Goal: Transaction & Acquisition: Purchase product/service

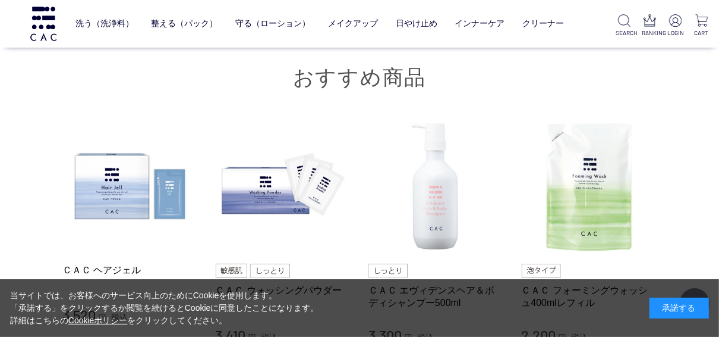
scroll to position [3139, 0]
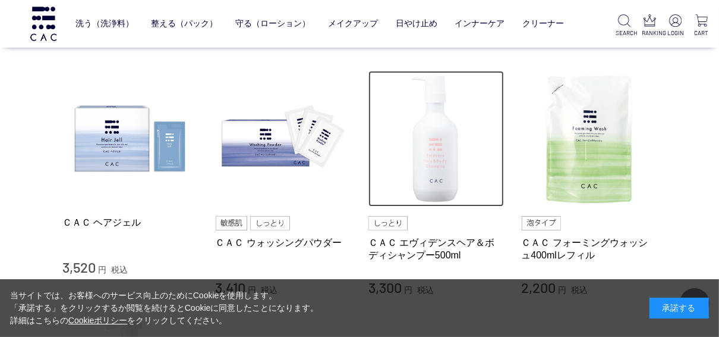
click at [447, 165] on img at bounding box center [437, 139] width 136 height 136
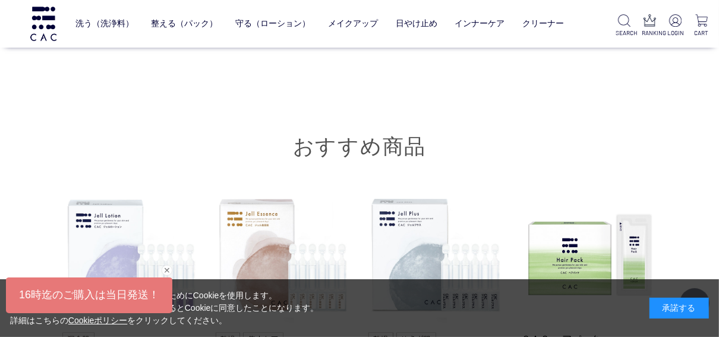
scroll to position [3757, 0]
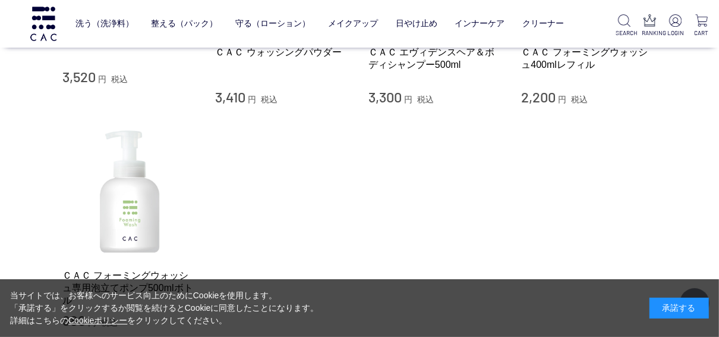
scroll to position [3472, 0]
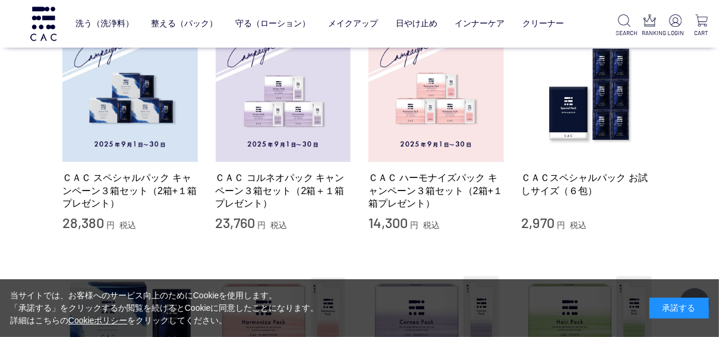
scroll to position [428, 0]
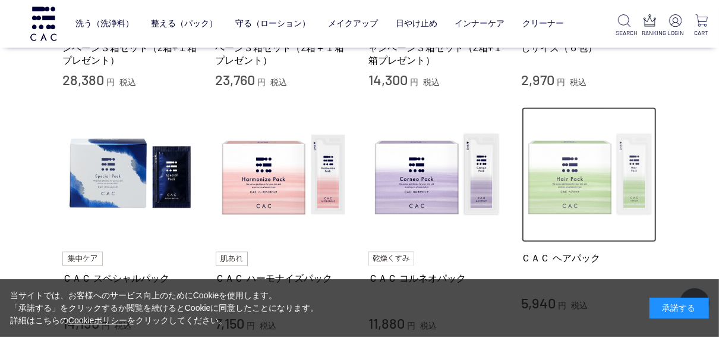
click at [586, 184] on img at bounding box center [590, 175] width 136 height 136
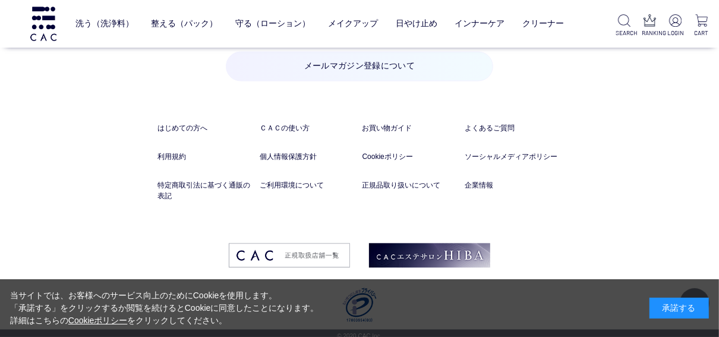
scroll to position [4543, 0]
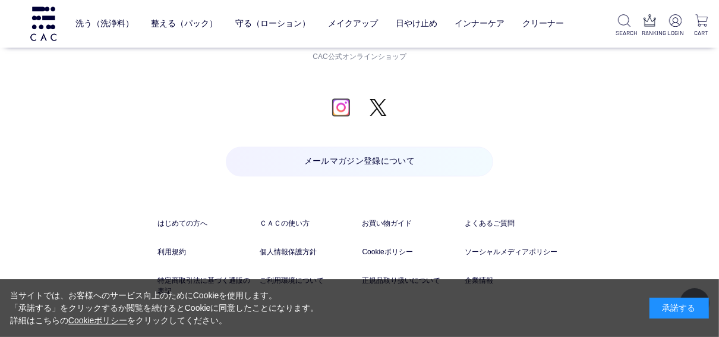
click at [338, 100] on img at bounding box center [341, 107] width 19 height 19
